Goal: Information Seeking & Learning: Learn about a topic

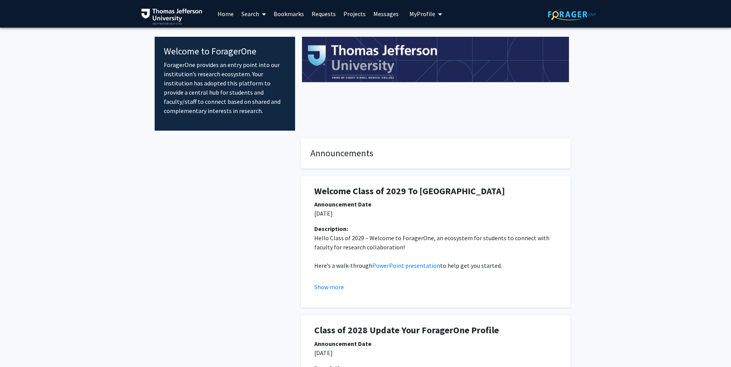
click at [254, 15] on link "Search" at bounding box center [253, 13] width 32 height 27
click at [259, 35] on span "Faculty/Staff" at bounding box center [265, 35] width 56 height 15
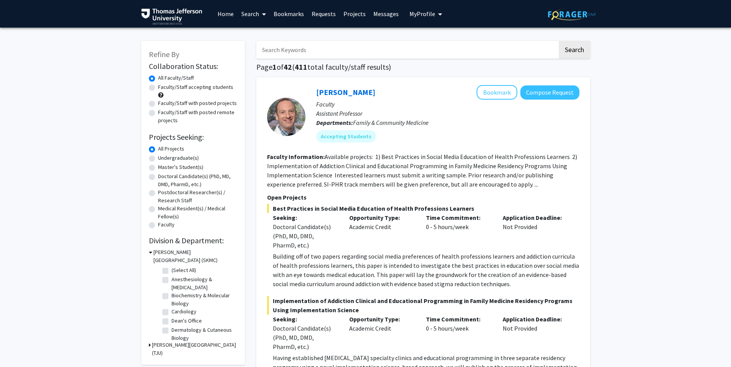
click at [184, 179] on label "Doctoral Candidate(s) (PhD, MD, DMD, PharmD, etc.)" at bounding box center [197, 181] width 79 height 16
click at [163, 178] on input "Doctoral Candidate(s) (PhD, MD, DMD, PharmD, etc.)" at bounding box center [160, 175] width 5 height 5
radio input "true"
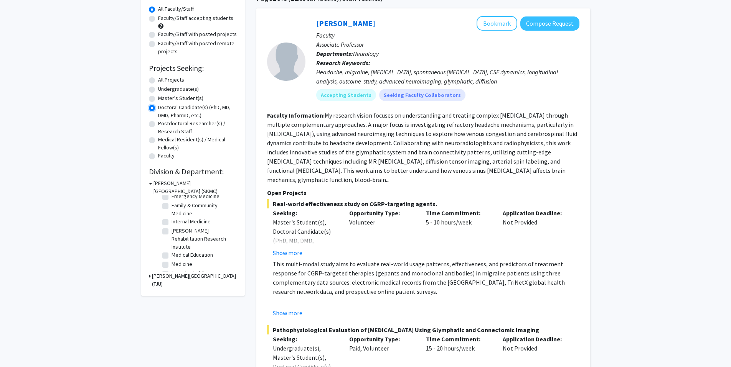
scroll to position [30, 0]
click at [230, 208] on fg-checkbox-list "(Select All) (Select All) Biochemistry & Molecular Biology Biochemistry & Molec…" at bounding box center [198, 250] width 77 height 168
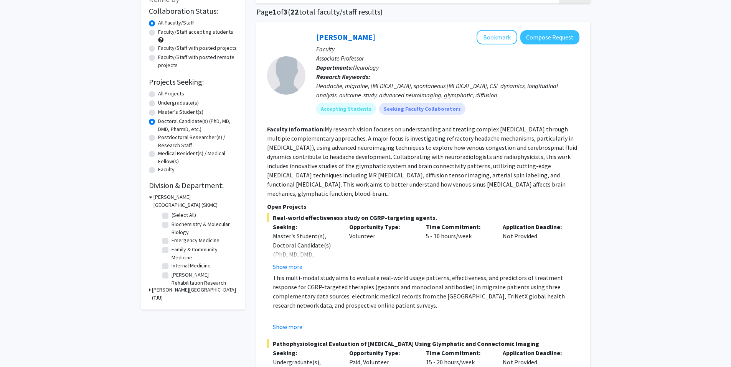
scroll to position [0, 0]
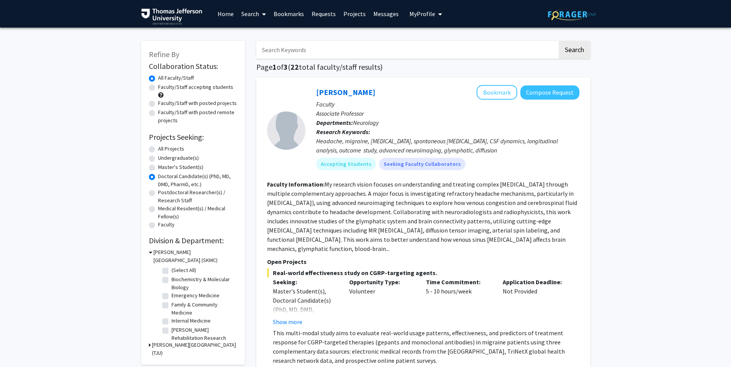
click at [171, 151] on label "All Projects" at bounding box center [171, 149] width 26 height 8
click at [163, 150] on input "All Projects" at bounding box center [160, 147] width 5 height 5
radio input "true"
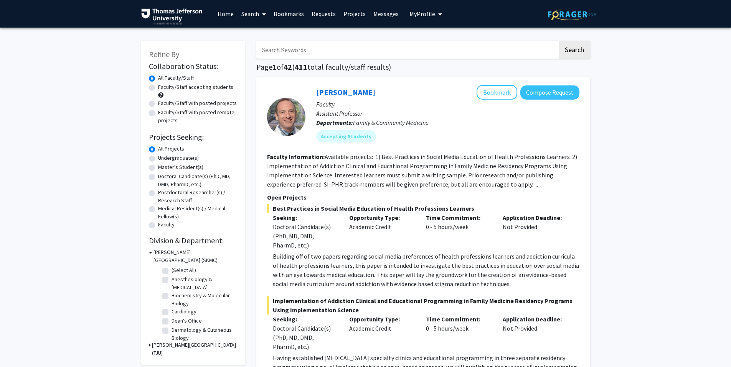
click at [385, 54] on input "Search Keywords" at bounding box center [406, 50] width 301 height 18
type input "anesthesia"
click at [558, 41] on button "Search" at bounding box center [573, 50] width 31 height 18
type input "pain med"
click at [558, 41] on button "Search" at bounding box center [573, 50] width 31 height 18
